Goal: Task Accomplishment & Management: Manage account settings

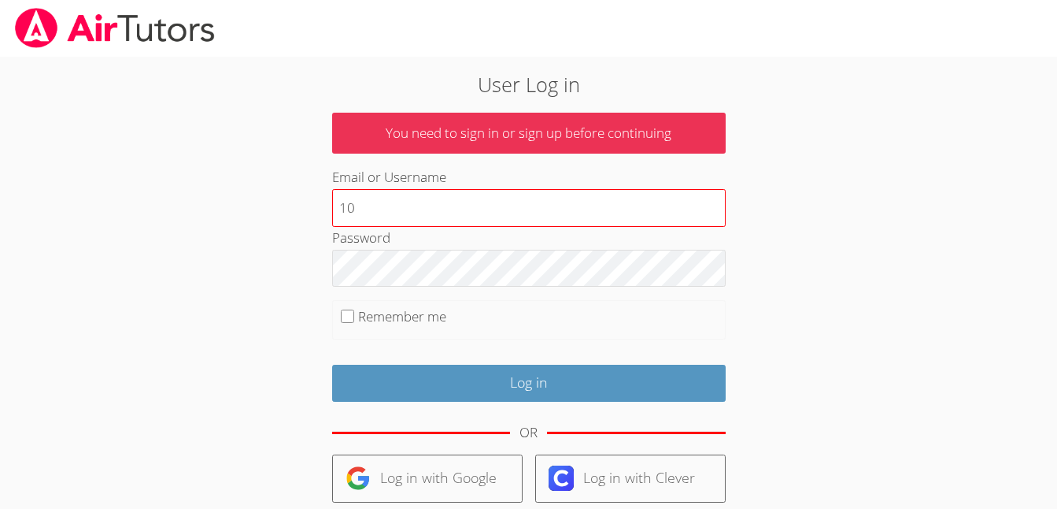
type input "10364171@student.tusd.net"
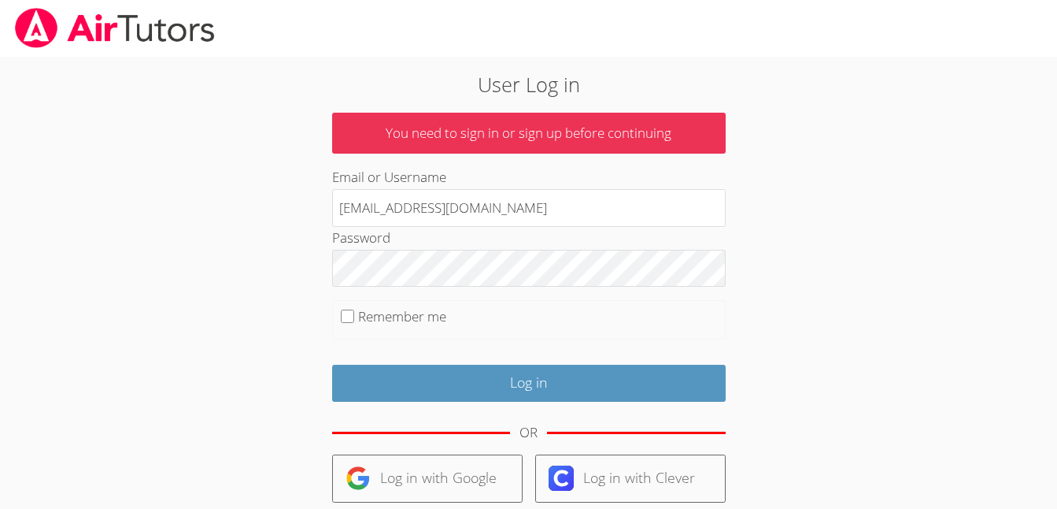
click at [376, 318] on label "Remember me" at bounding box center [402, 316] width 88 height 18
click at [354, 318] on input "Remember me" at bounding box center [347, 315] width 13 height 13
checkbox input "true"
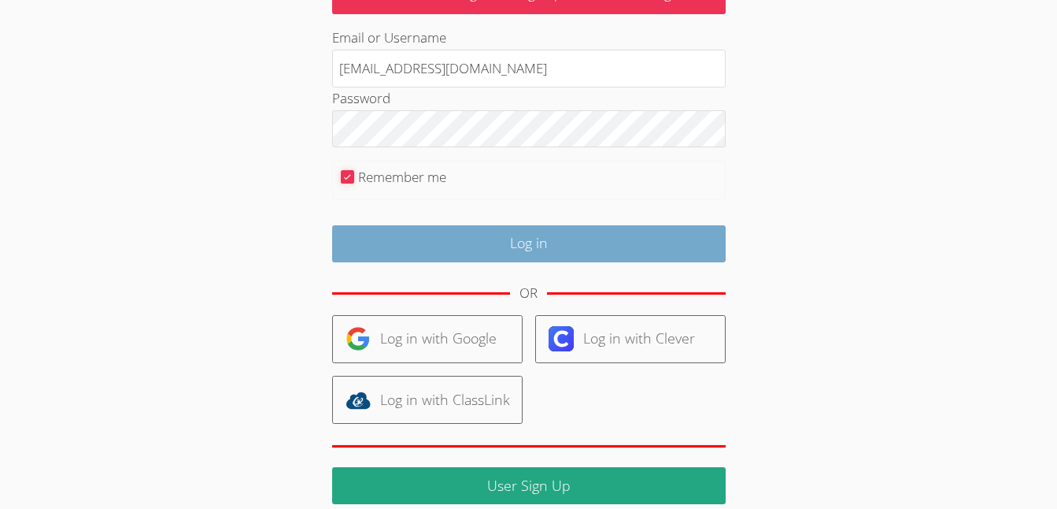
scroll to position [181, 0]
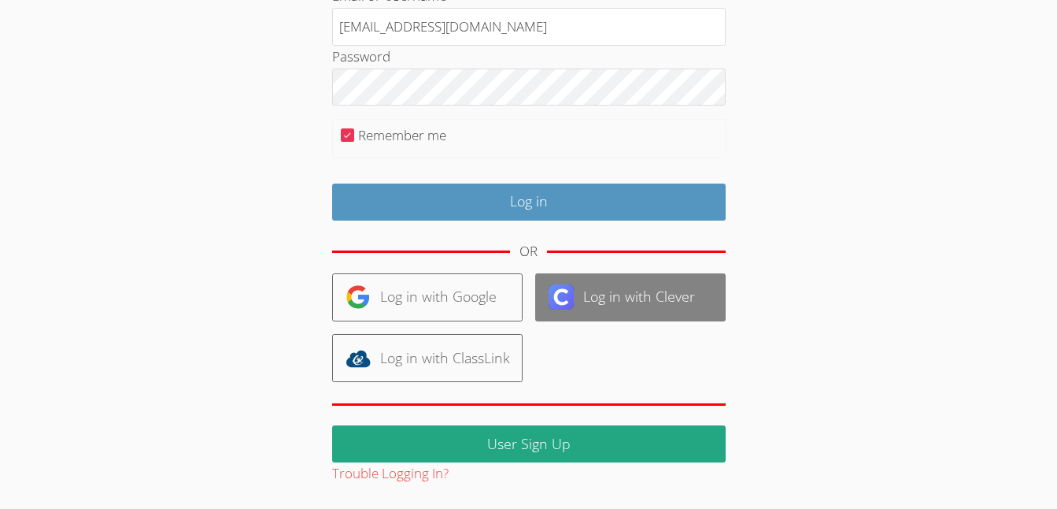
click at [582, 305] on link "Log in with Clever" at bounding box center [630, 297] width 191 height 48
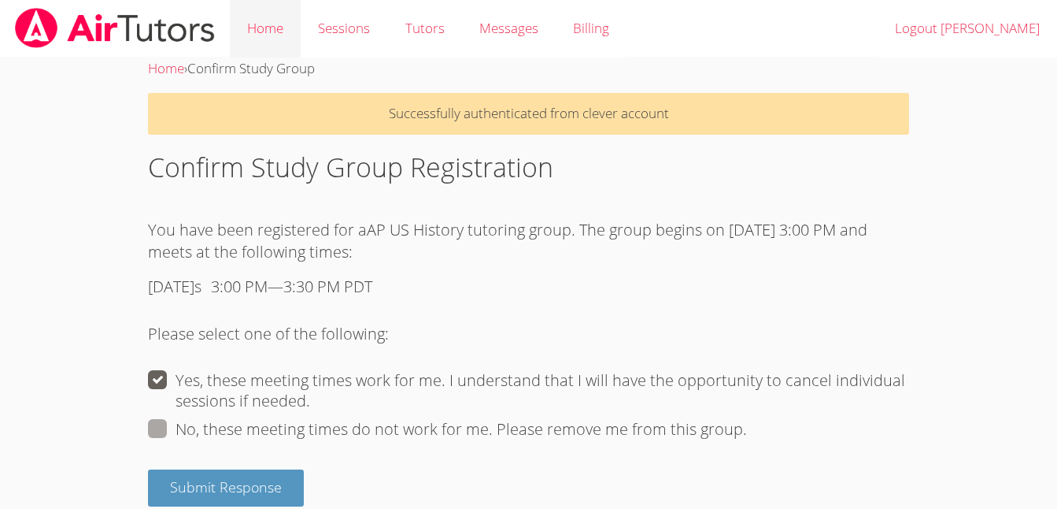
click at [254, 35] on link "Home" at bounding box center [265, 28] width 71 height 57
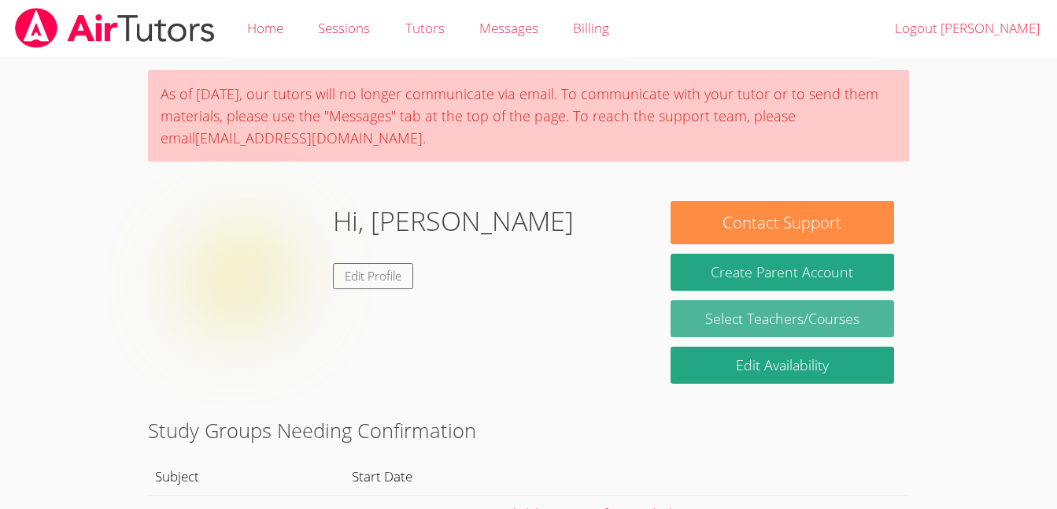
click at [705, 324] on link "Select Teachers/Courses" at bounding box center [783, 318] width 224 height 37
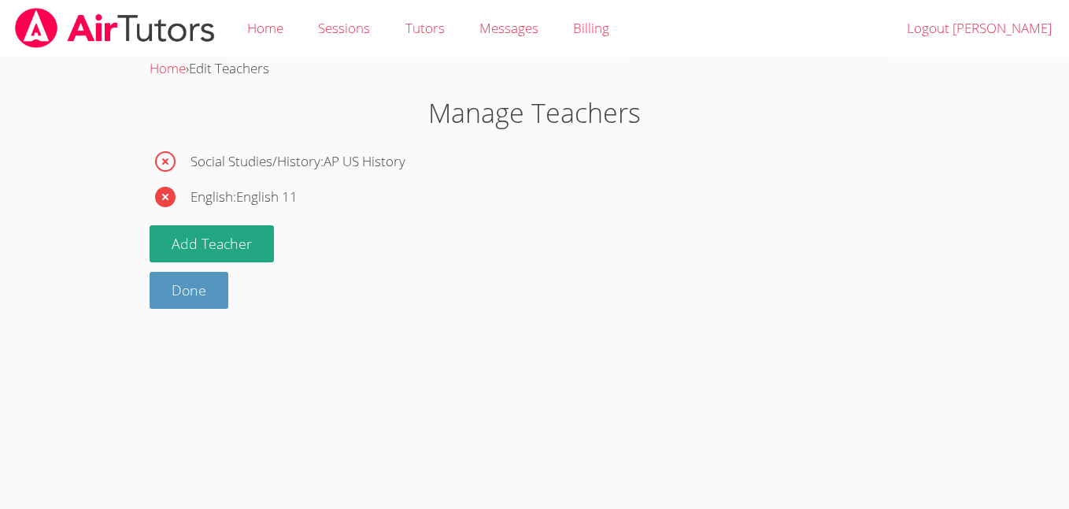
click at [167, 197] on icon "button" at bounding box center [165, 197] width 20 height 20
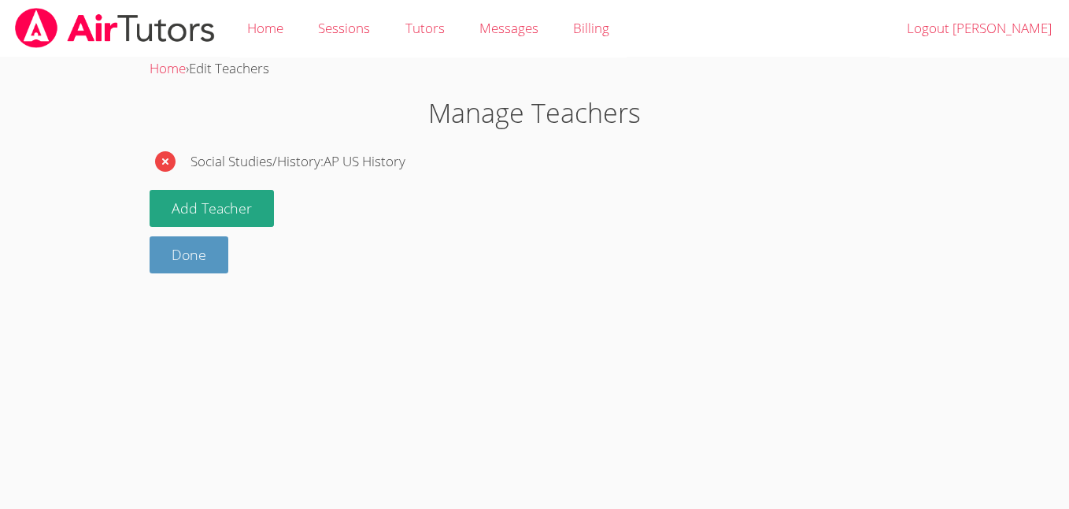
click at [170, 161] on icon "button" at bounding box center [165, 161] width 20 height 20
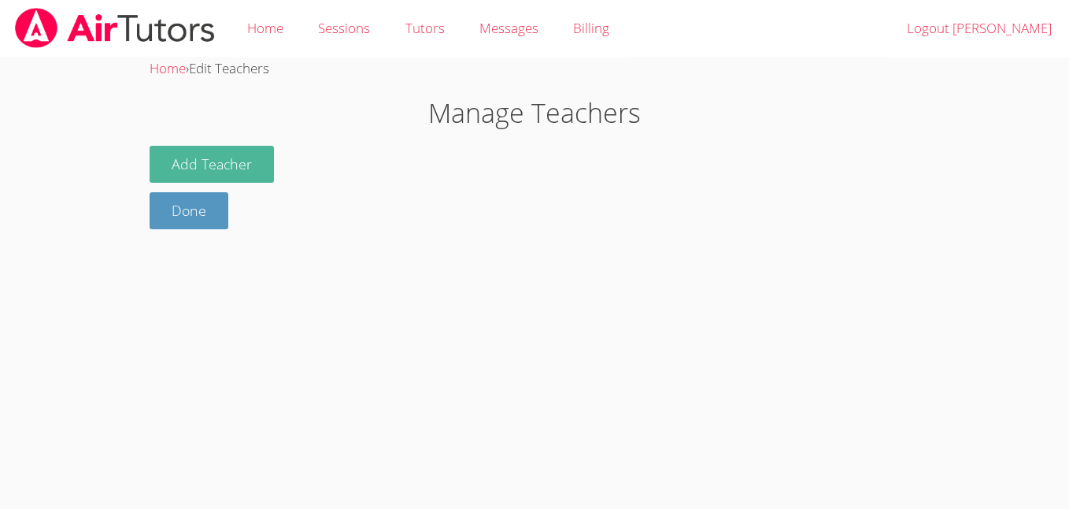
click at [183, 160] on button "Add Teacher" at bounding box center [212, 164] width 124 height 37
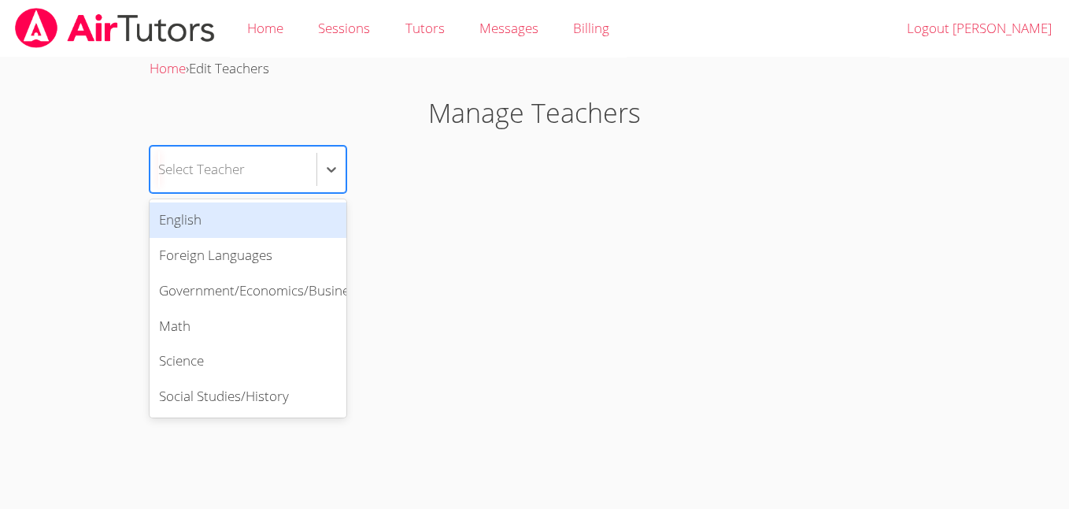
click at [248, 172] on div "Select Teacher" at bounding box center [233, 169] width 166 height 46
click at [224, 228] on div "English" at bounding box center [248, 219] width 197 height 35
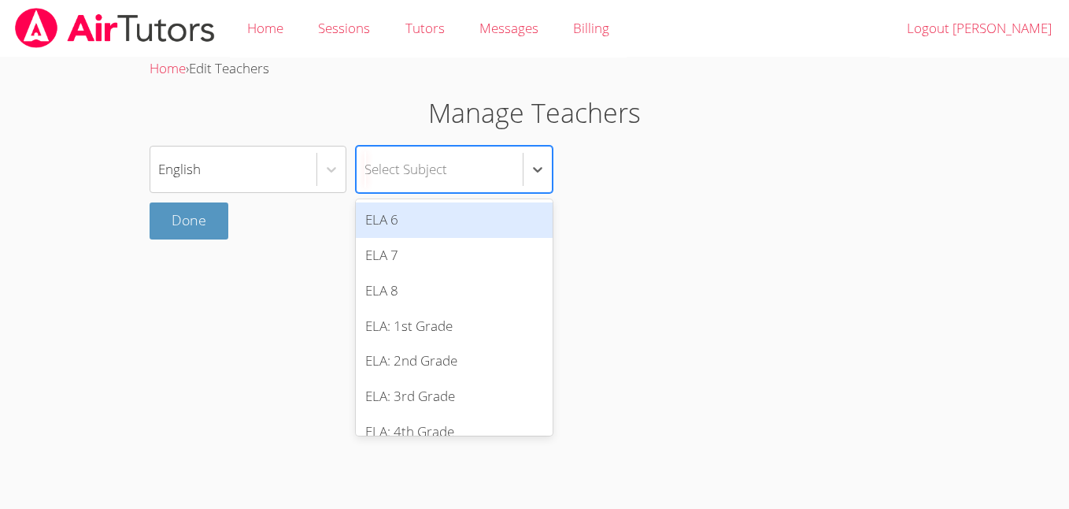
click at [411, 177] on div "Select Subject" at bounding box center [406, 168] width 83 height 23
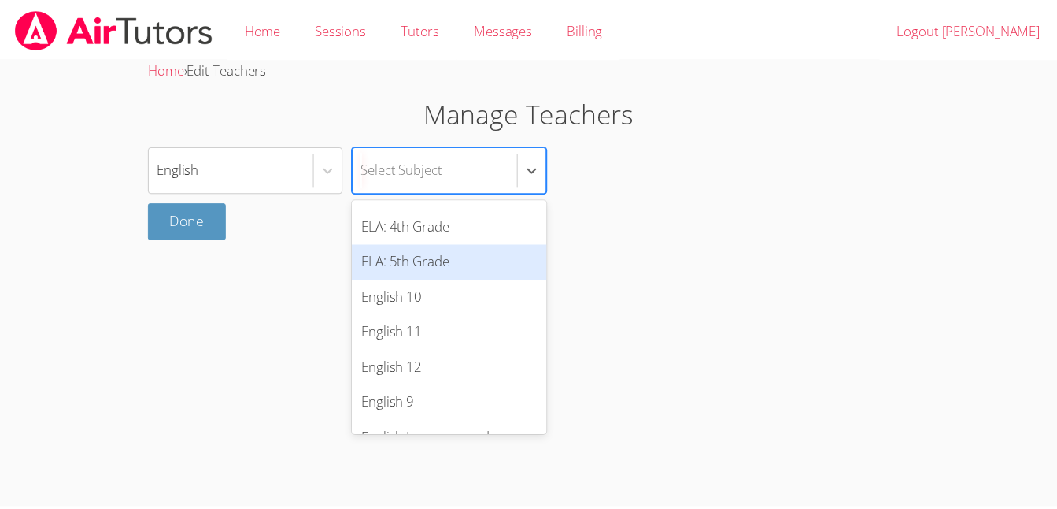
scroll to position [217, 0]
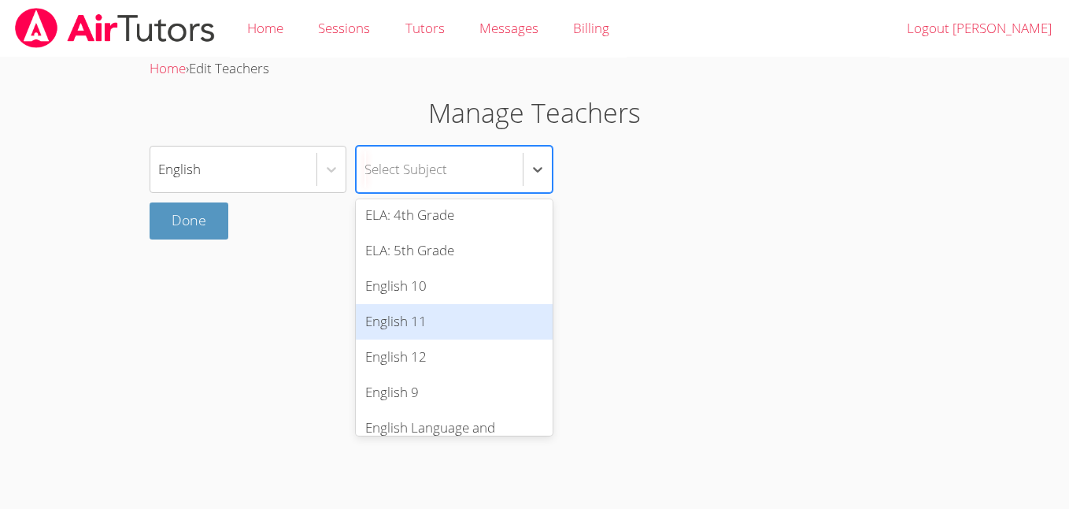
click at [465, 317] on div "English 11" at bounding box center [454, 321] width 197 height 35
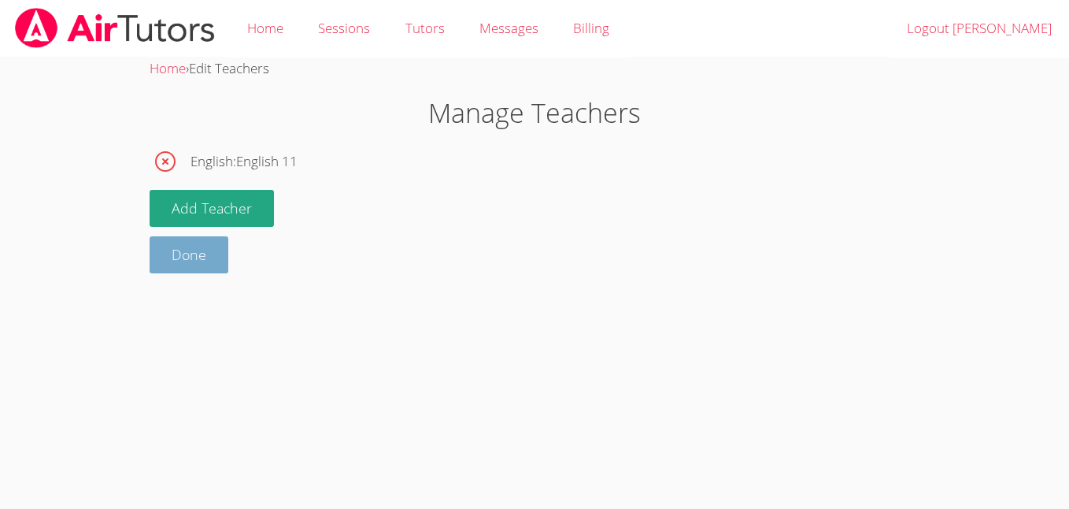
click at [183, 257] on link "Done" at bounding box center [189, 254] width 79 height 37
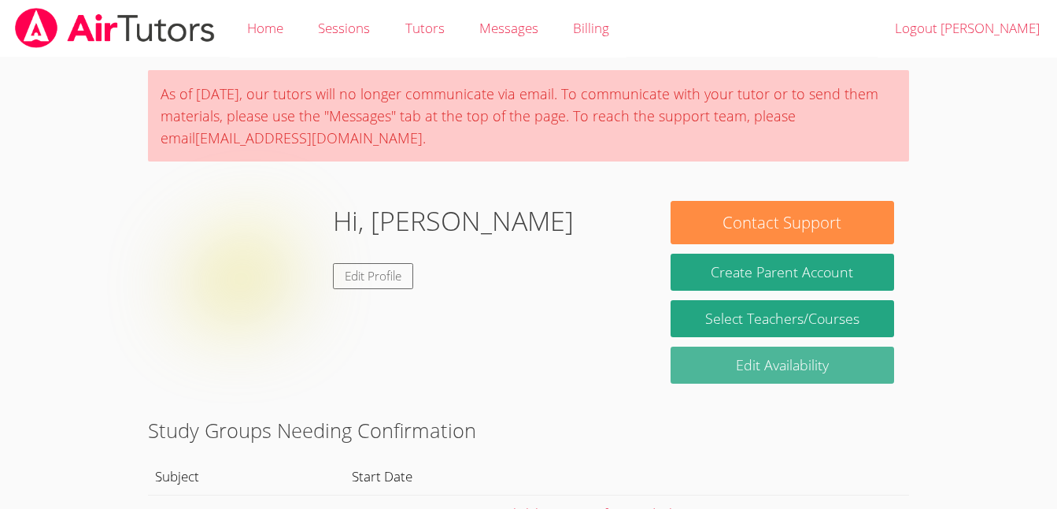
click at [731, 358] on link "Edit Availability" at bounding box center [783, 364] width 224 height 37
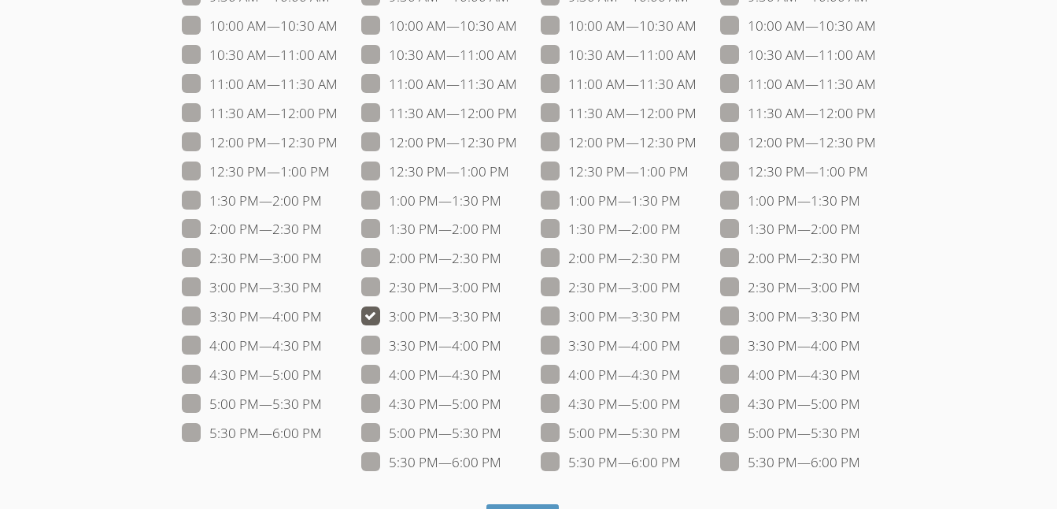
scroll to position [289, 0]
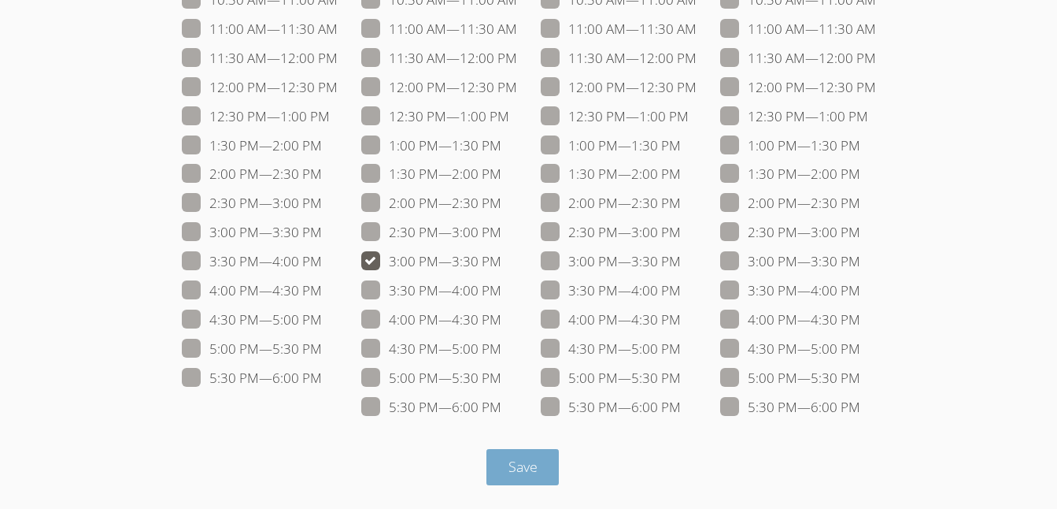
click at [511, 466] on span "Save" at bounding box center [523, 466] width 29 height 19
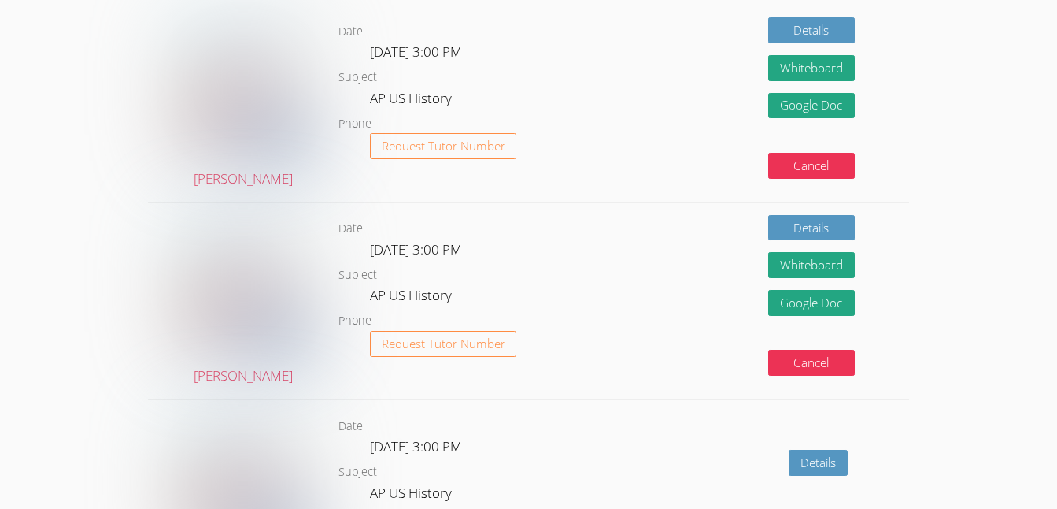
scroll to position [663, 0]
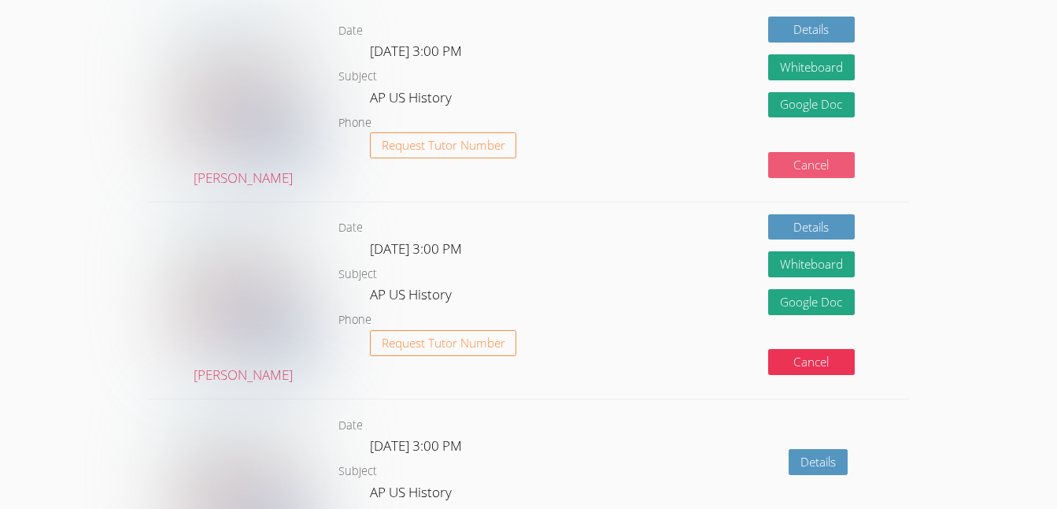
click at [808, 166] on button "Cancel" at bounding box center [811, 165] width 87 height 26
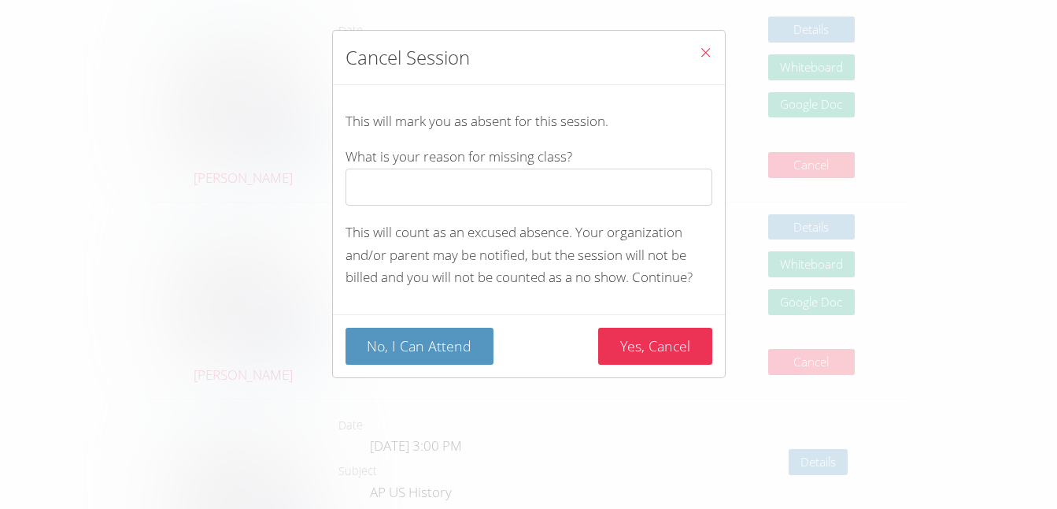
click at [699, 59] on span "Close" at bounding box center [705, 54] width 13 height 18
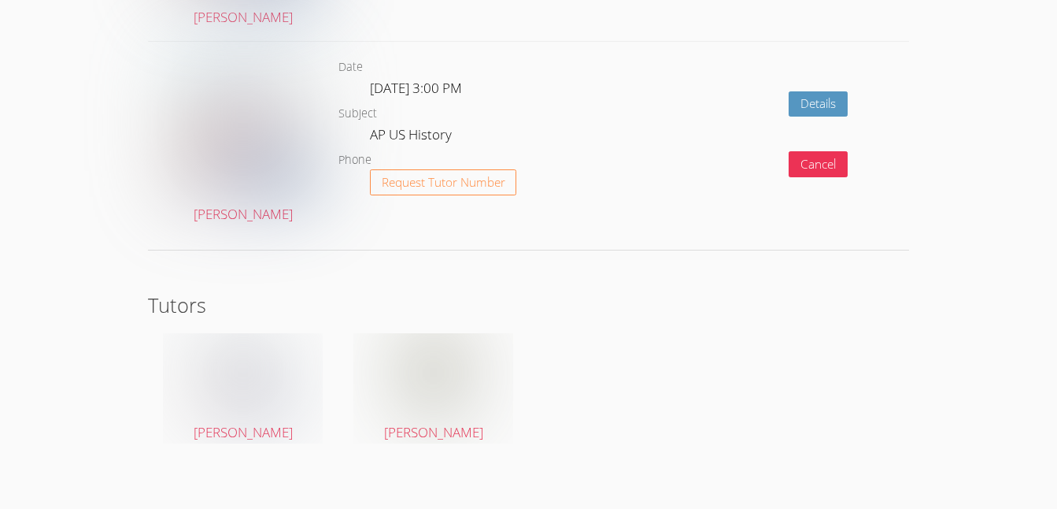
scroll to position [2409, 0]
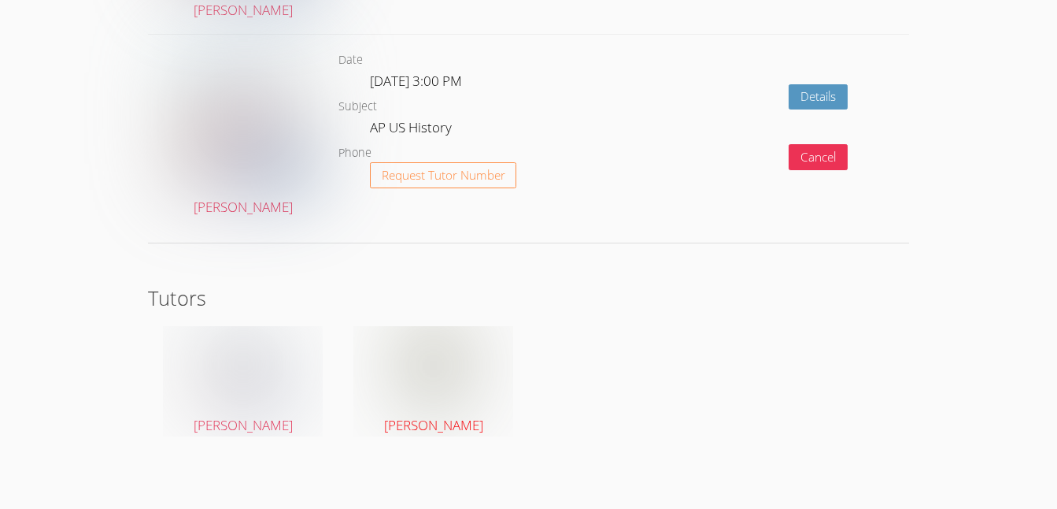
click at [447, 346] on img at bounding box center [433, 365] width 51 height 79
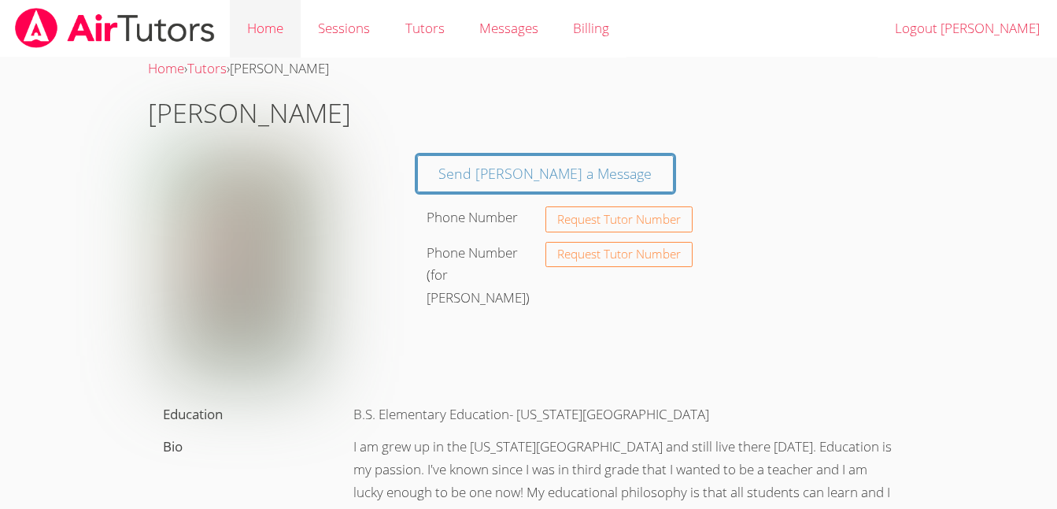
click at [275, 28] on link "Home" at bounding box center [265, 28] width 71 height 57
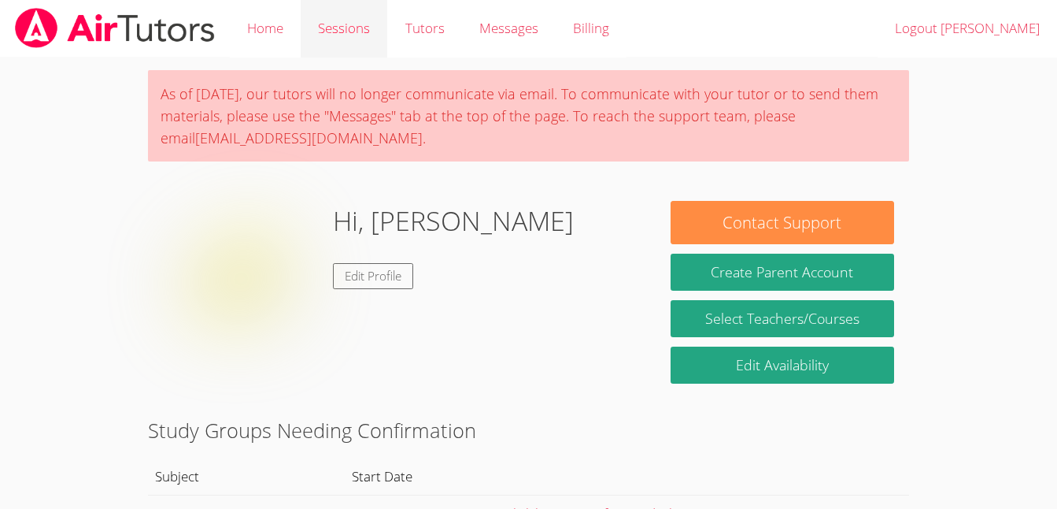
click at [332, 32] on link "Sessions" at bounding box center [344, 28] width 87 height 57
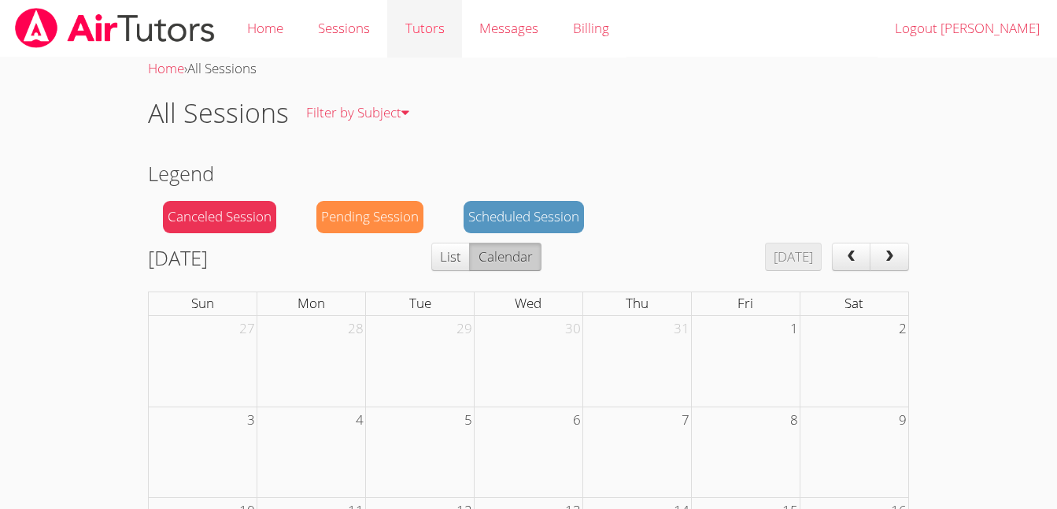
click at [428, 26] on link "Tutors" at bounding box center [424, 28] width 74 height 57
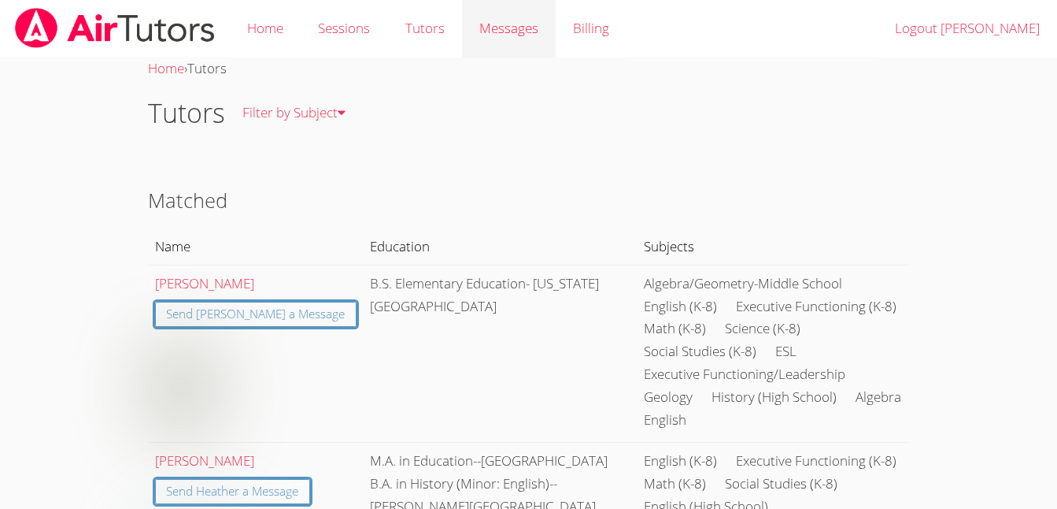
click at [491, 40] on link "Messages" at bounding box center [509, 28] width 94 height 57
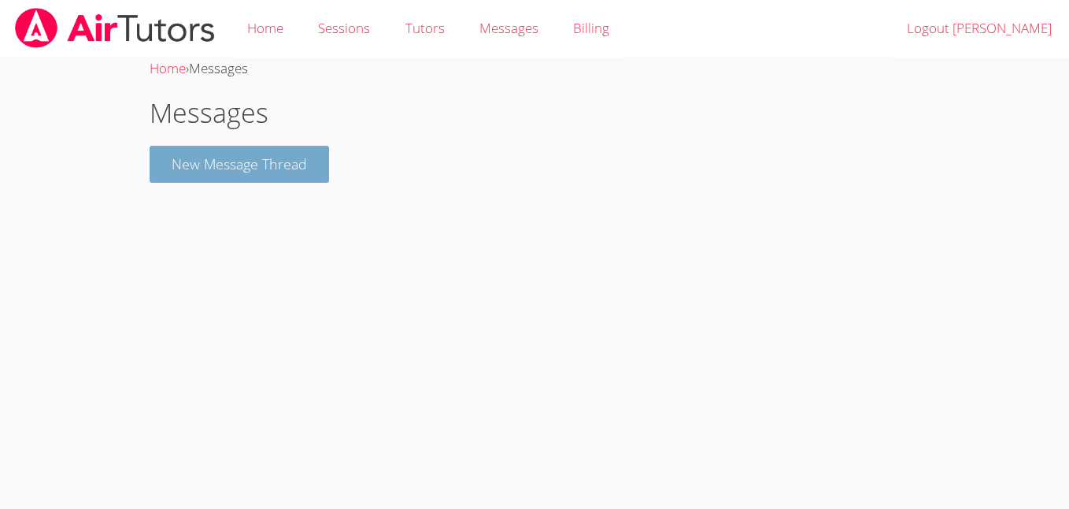
click at [271, 172] on button "New Message Thread" at bounding box center [240, 164] width 180 height 37
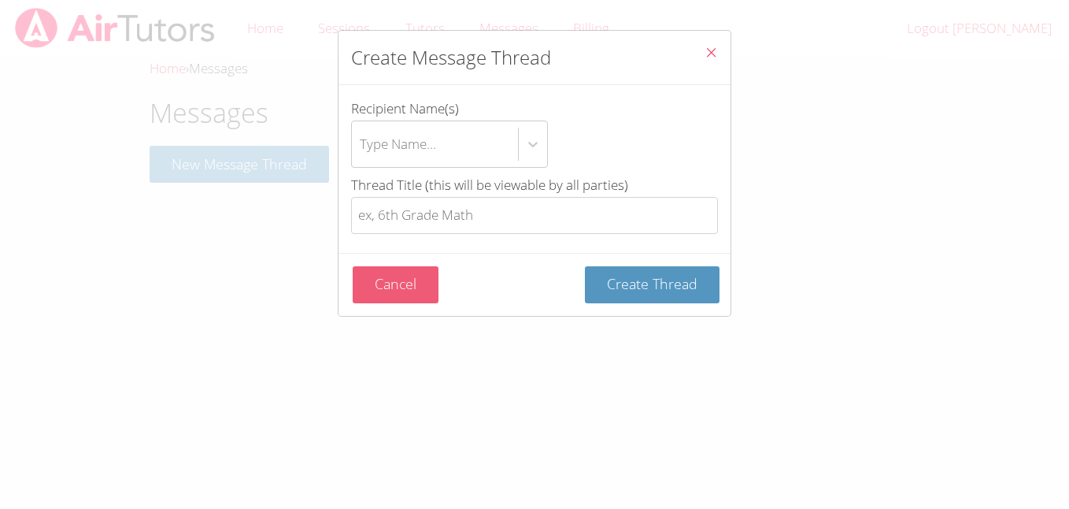
click at [399, 290] on button "Cancel" at bounding box center [396, 284] width 86 height 37
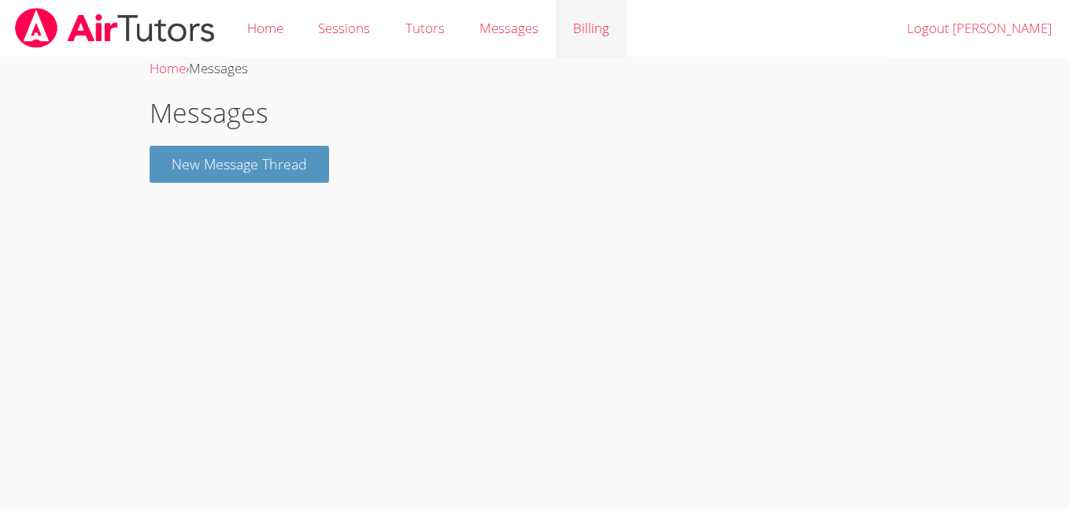
click at [587, 31] on link "Billing" at bounding box center [591, 28] width 71 height 57
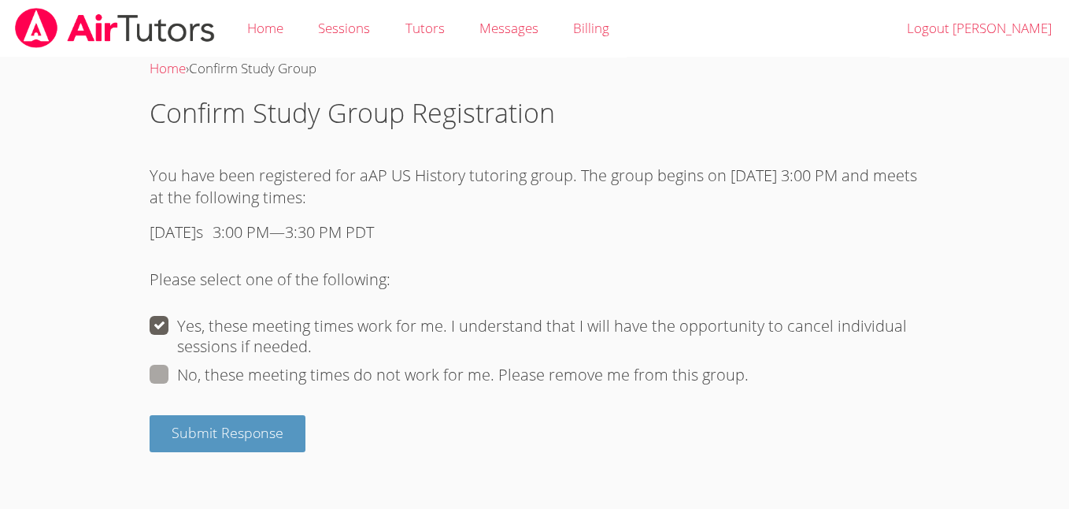
click at [354, 379] on label "No, these meeting times do not work for me. Please remove me from this group." at bounding box center [449, 375] width 599 height 20
click at [749, 379] on input "No, these meeting times do not work for me. Please remove me from this group." at bounding box center [757, 373] width 16 height 16
radio input "true"
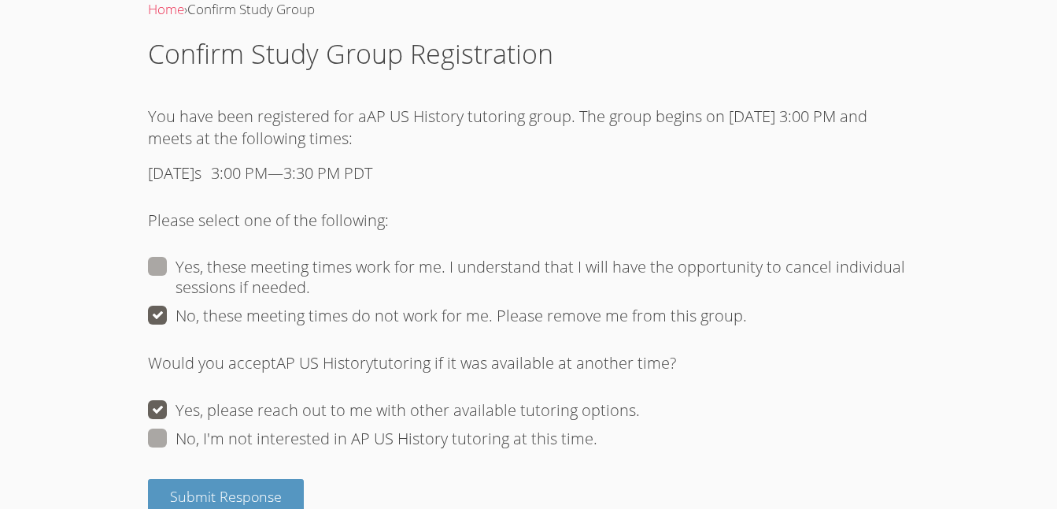
scroll to position [90, 0]
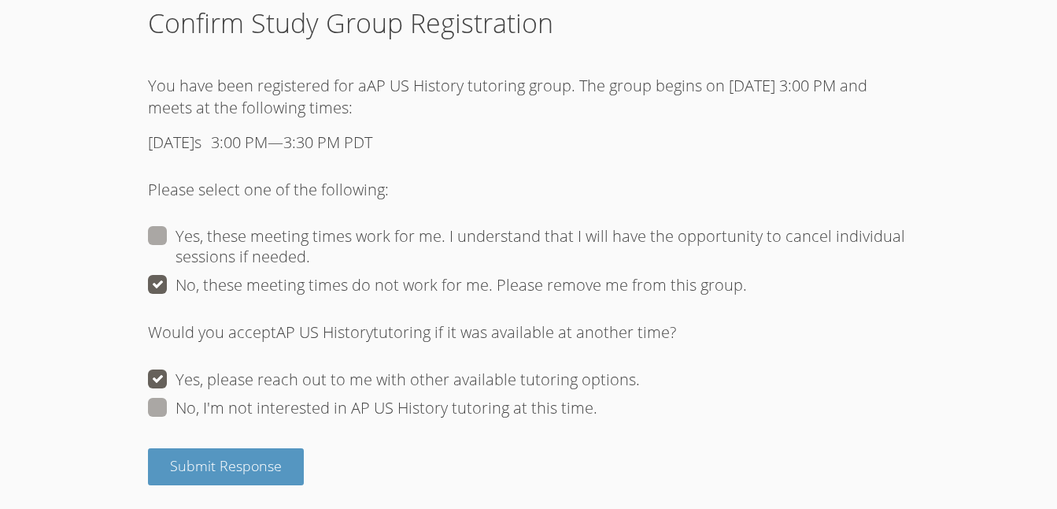
click at [334, 405] on label "No, I'm not interested in AP US History tutoring at this time." at bounding box center [373, 408] width 450 height 20
click at [598, 405] on input "No, I'm not interested in AP US History tutoring at this time." at bounding box center [606, 406] width 16 height 16
radio input "true"
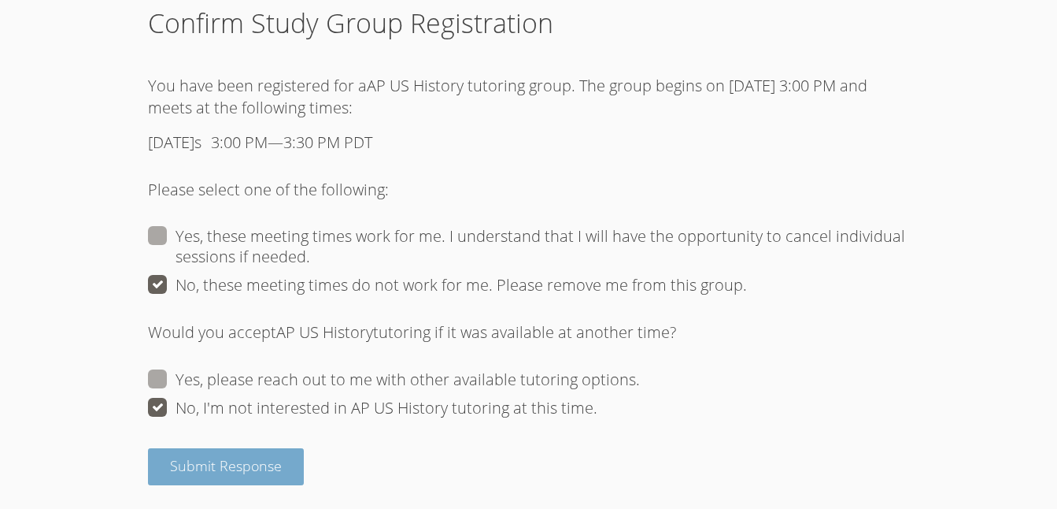
click at [225, 470] on span "Submit Response" at bounding box center [226, 465] width 112 height 19
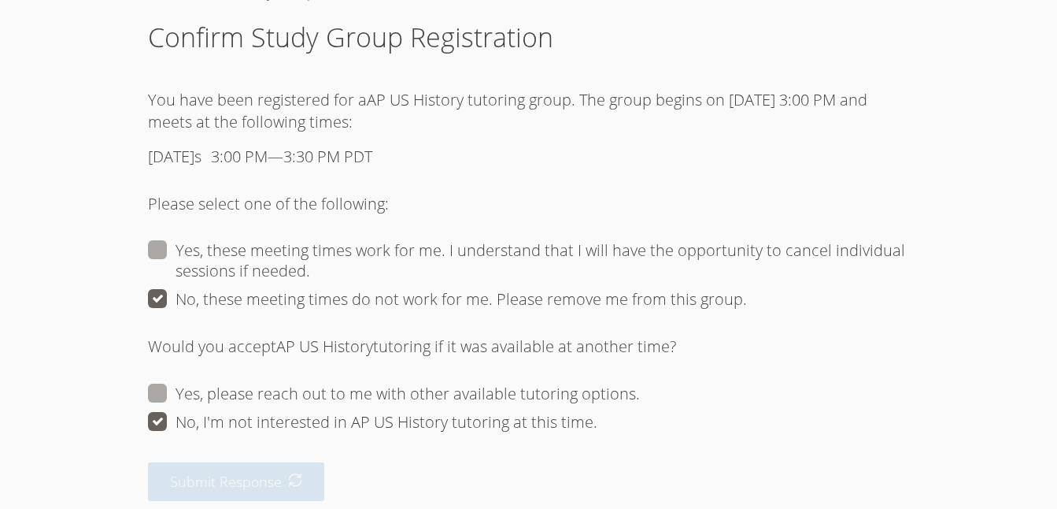
scroll to position [91, 0]
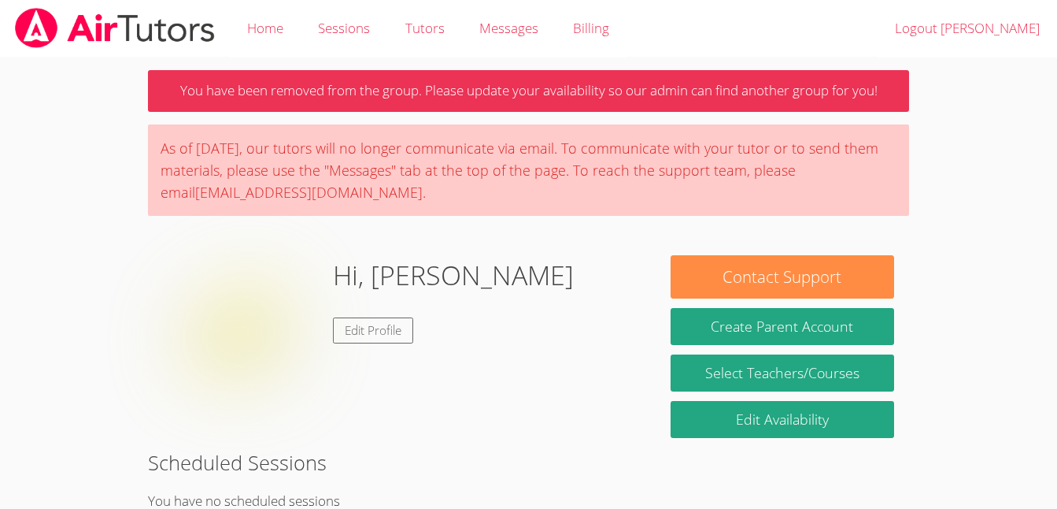
scroll to position [294, 0]
